Goal: Information Seeking & Learning: Learn about a topic

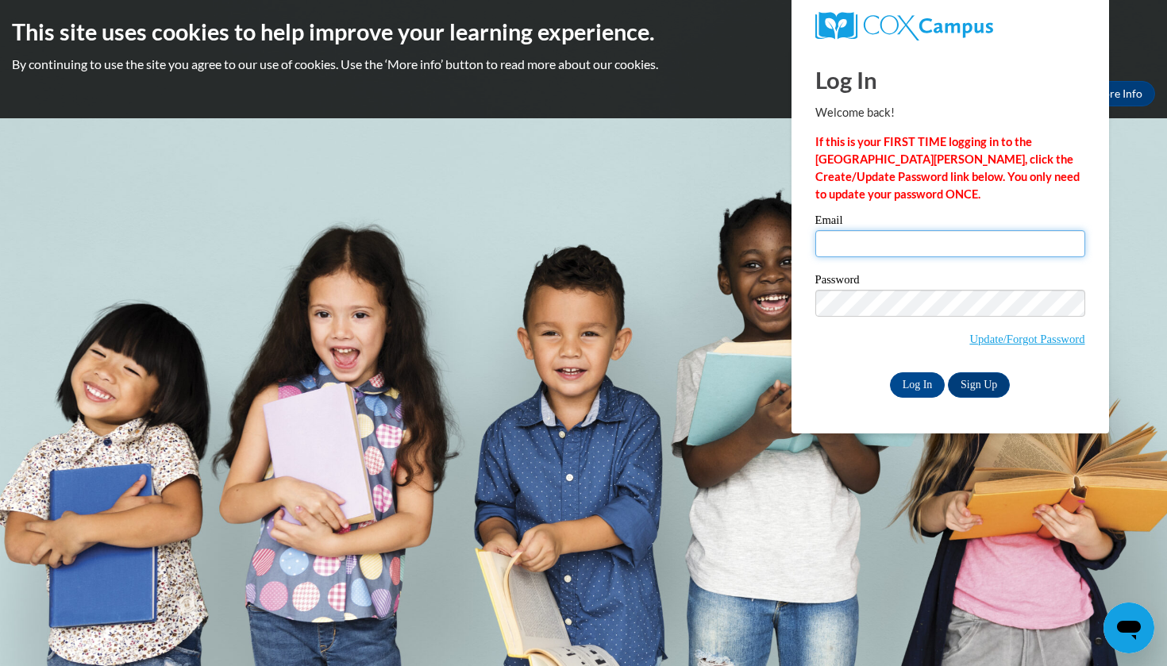
type input "sj12012@georgiasouthern.edu"
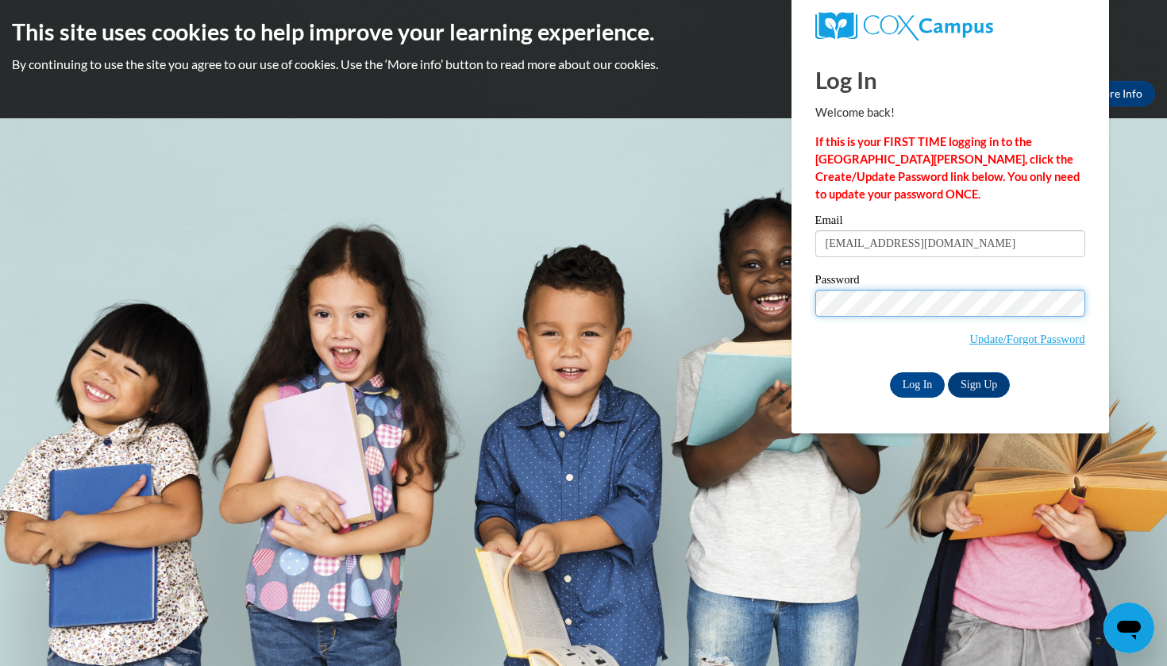
click at [916, 382] on input "Log In" at bounding box center [918, 384] width 56 height 25
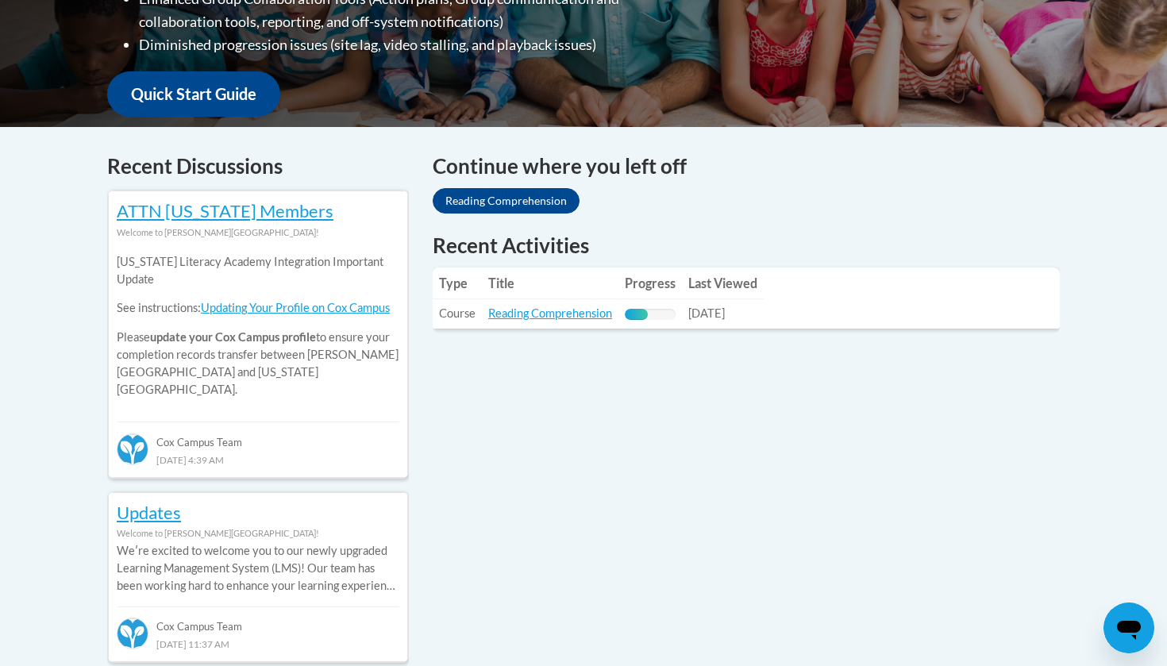
scroll to position [561, 0]
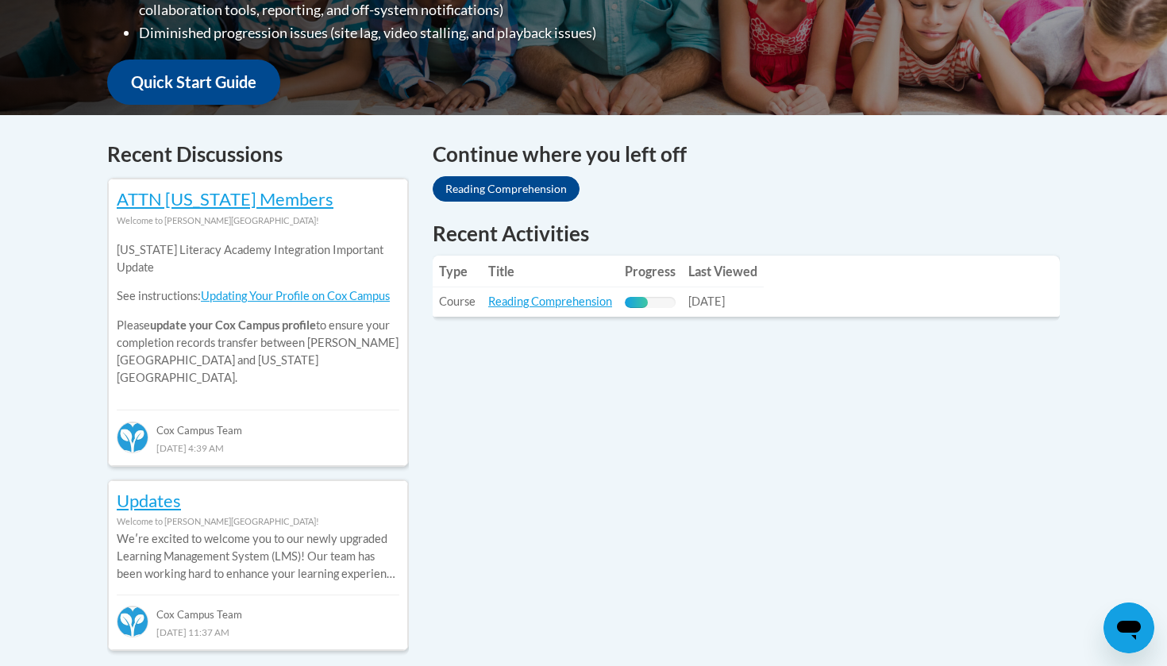
click at [529, 187] on link "Reading Comprehension" at bounding box center [506, 188] width 147 height 25
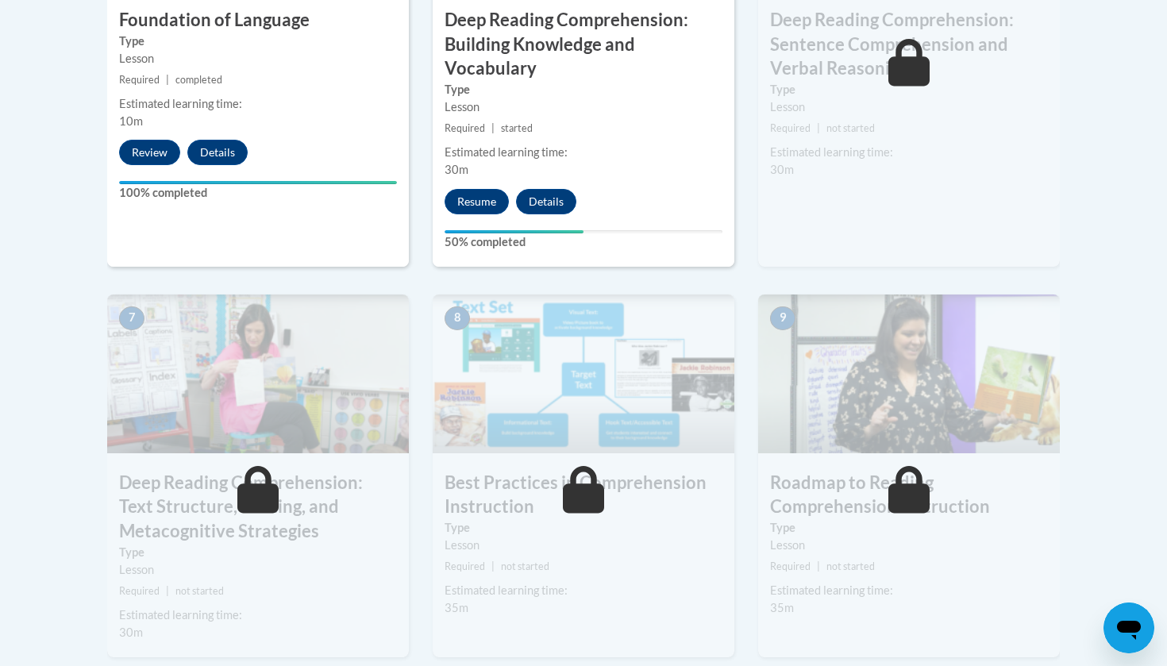
scroll to position [1136, 0]
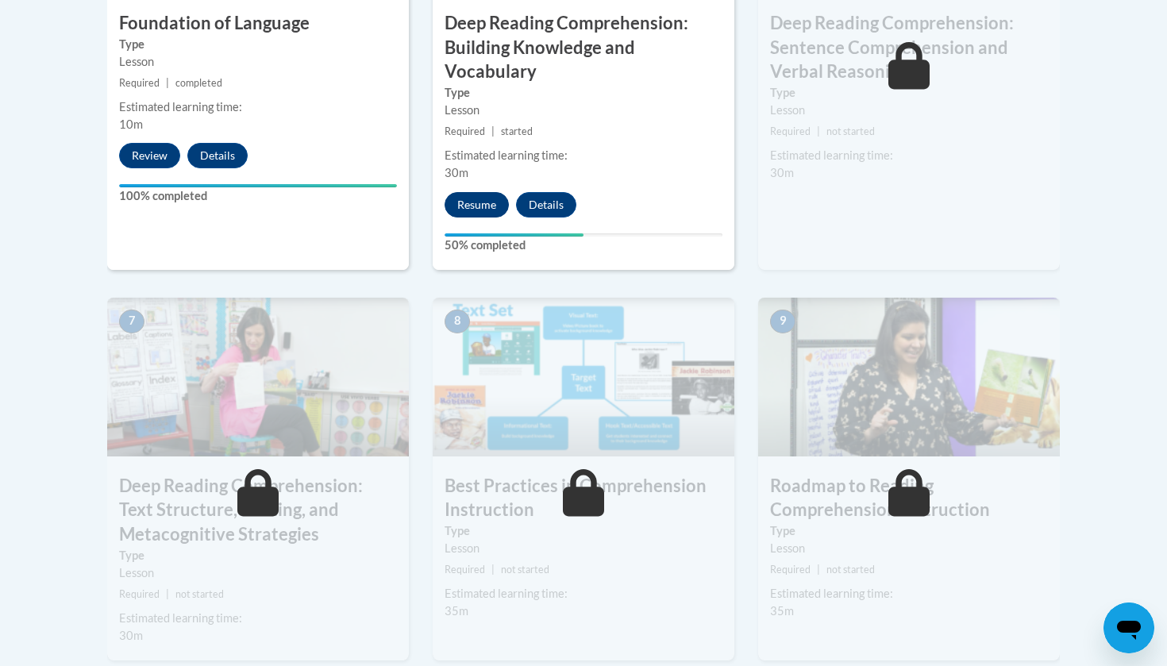
click at [487, 192] on button "Resume" at bounding box center [477, 204] width 64 height 25
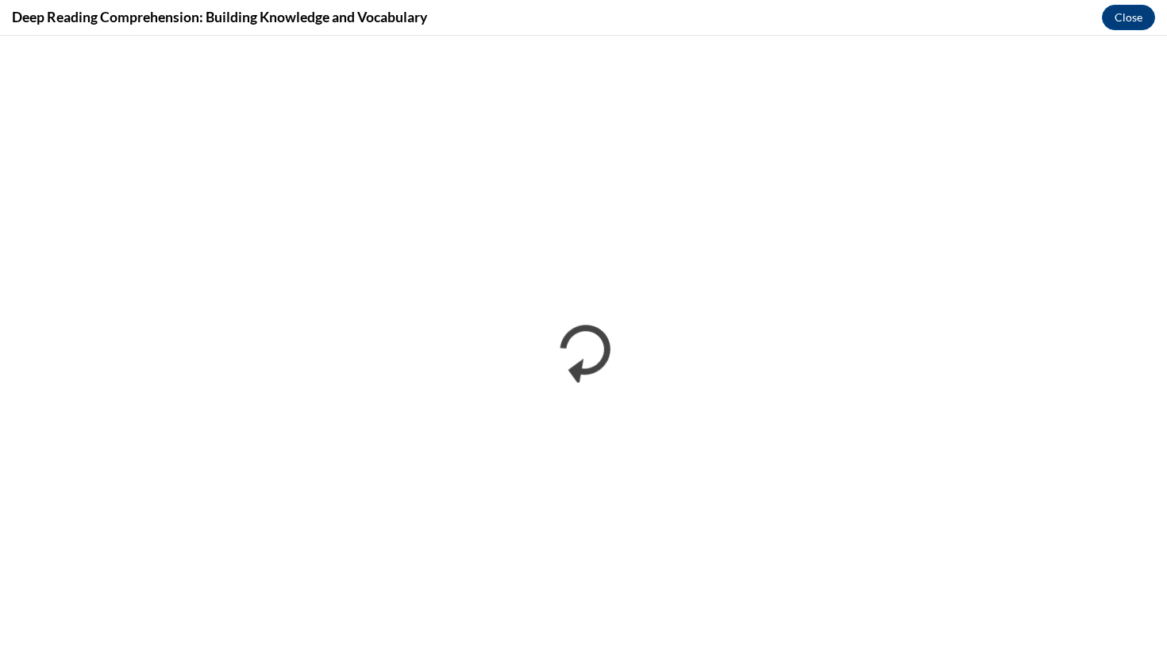
scroll to position [0, 0]
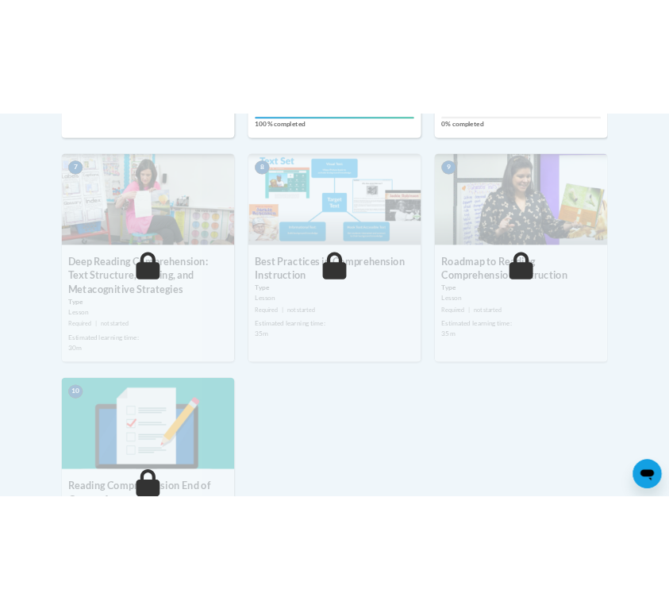
scroll to position [1368, 0]
